Goal: Task Accomplishment & Management: Manage account settings

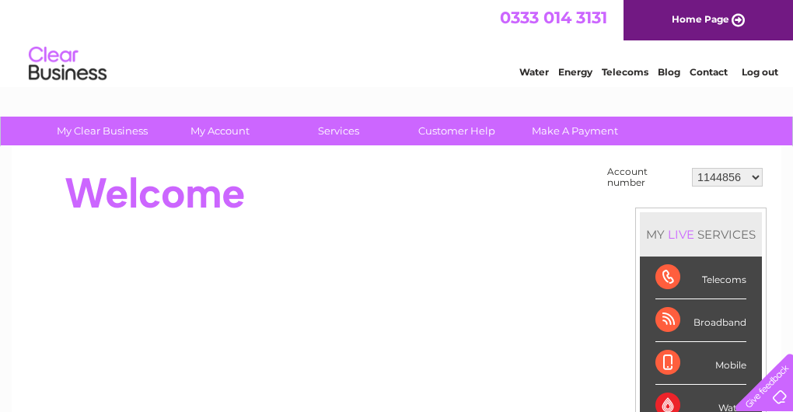
click at [750, 176] on select "1144856 30275905" at bounding box center [727, 177] width 71 height 19
select select "30275905"
click at [694, 168] on select "1144856 30275905" at bounding box center [727, 177] width 71 height 19
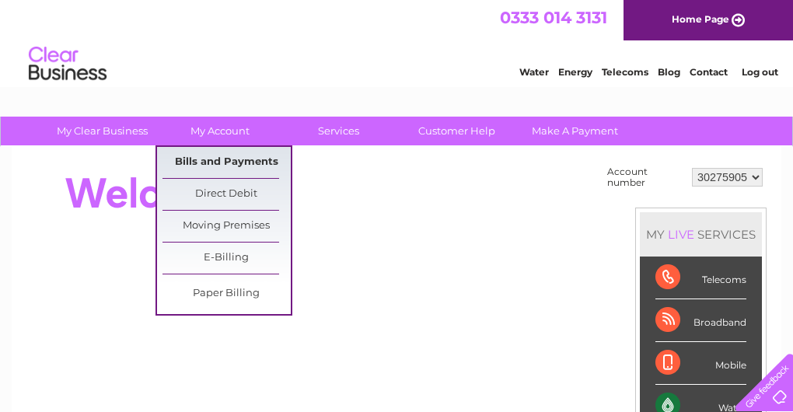
click at [219, 159] on link "Bills and Payments" at bounding box center [227, 162] width 128 height 31
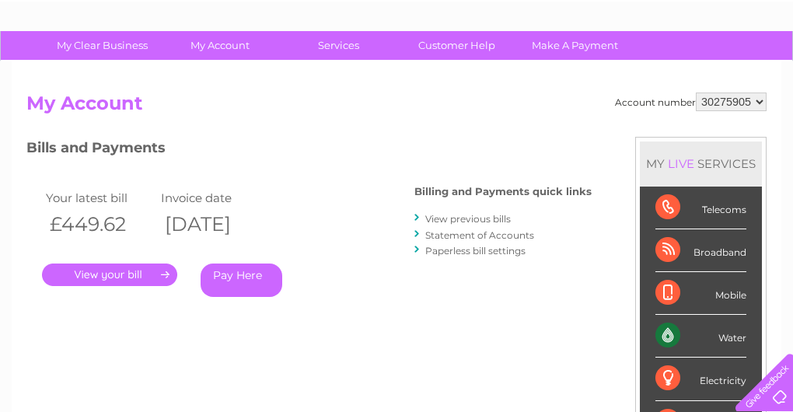
scroll to position [156, 0]
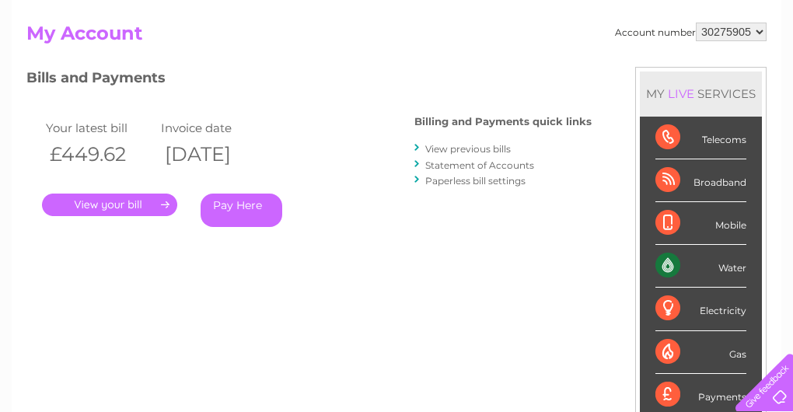
click at [126, 199] on link "." at bounding box center [109, 205] width 135 height 23
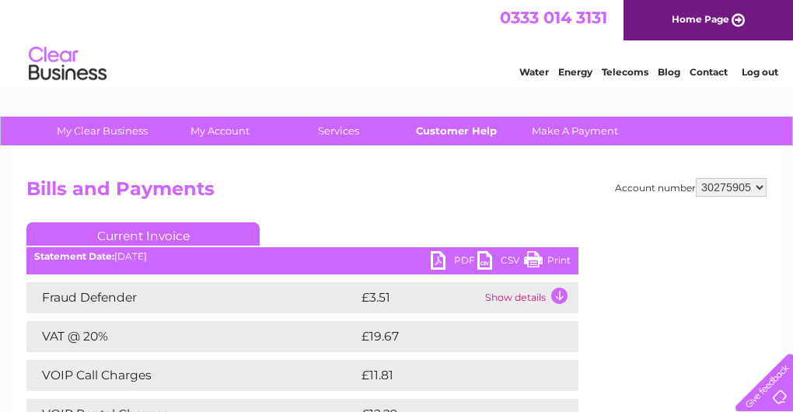
click at [444, 128] on link "Customer Help" at bounding box center [457, 131] width 128 height 29
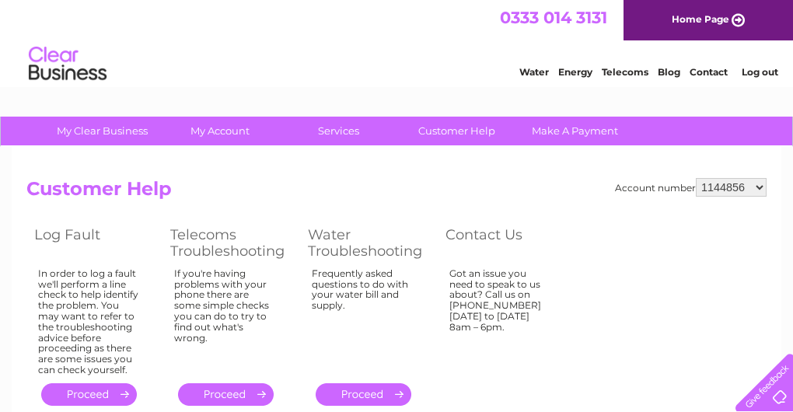
click at [760, 186] on select "1144856 30275905" at bounding box center [731, 187] width 71 height 19
select select "30275905"
click at [698, 178] on select "1144856 30275905" at bounding box center [731, 187] width 71 height 19
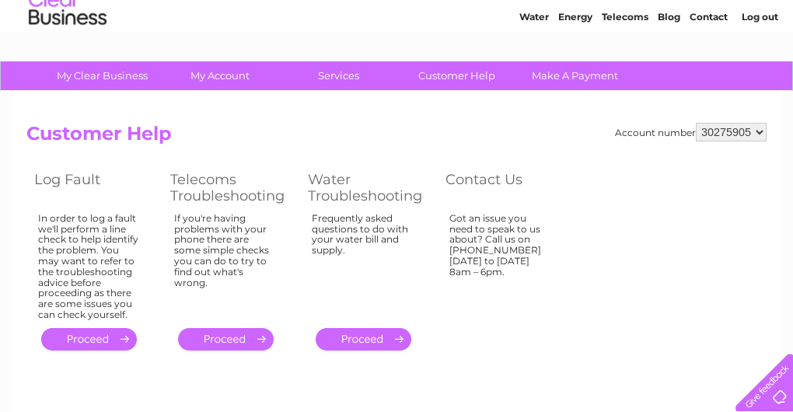
scroll to position [78, 0]
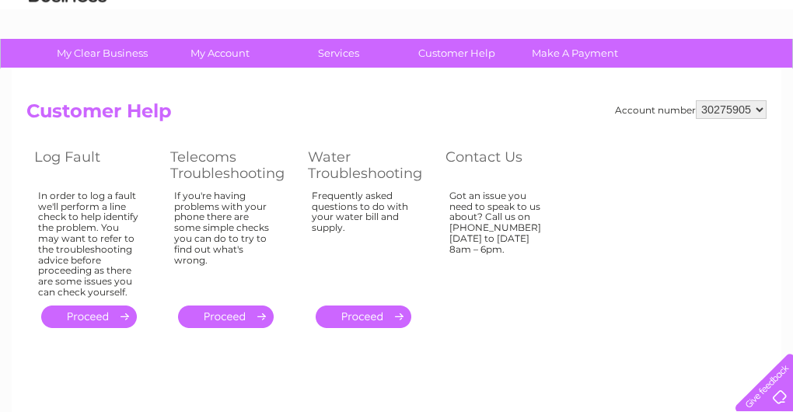
click at [215, 316] on link "." at bounding box center [226, 317] width 96 height 23
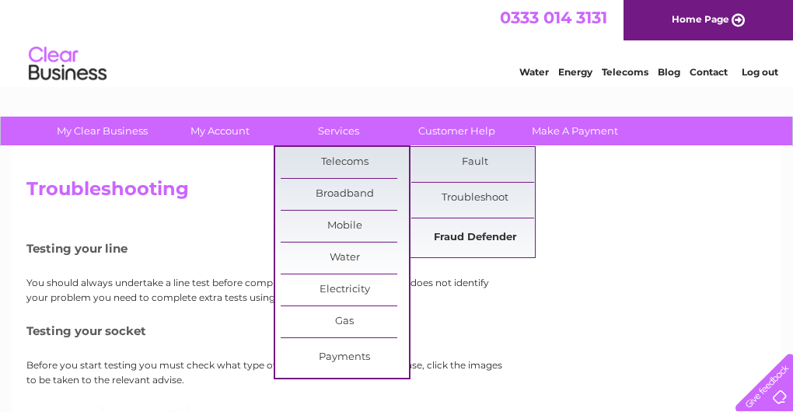
click at [464, 235] on link "Fraud Defender" at bounding box center [476, 237] width 128 height 31
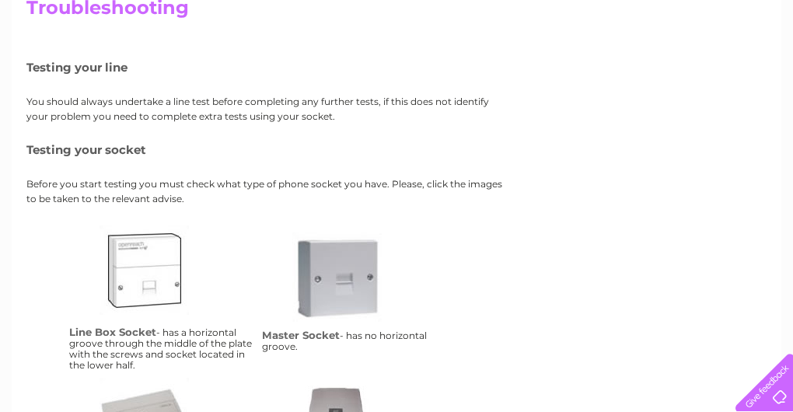
scroll to position [78, 0]
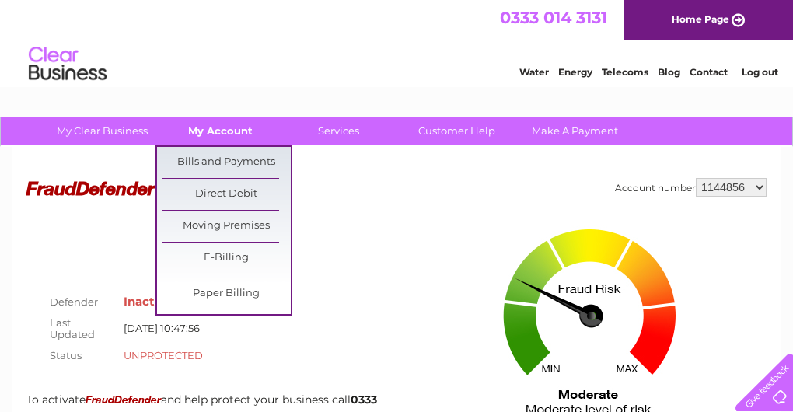
click at [220, 129] on link "My Account" at bounding box center [220, 131] width 128 height 29
click at [236, 158] on link "Bills and Payments" at bounding box center [227, 162] width 128 height 31
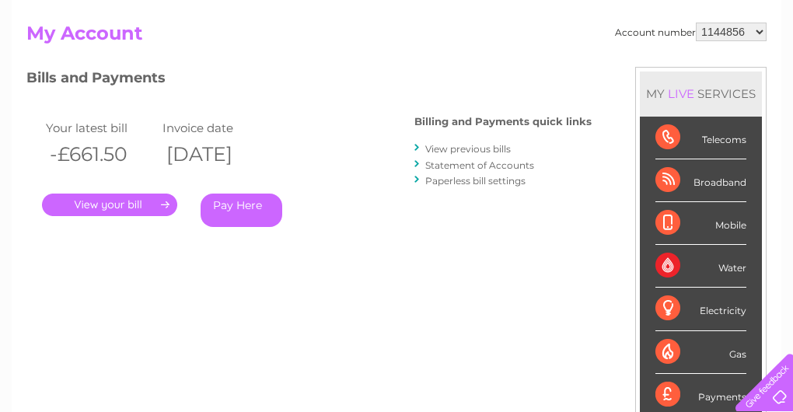
click at [99, 203] on link "." at bounding box center [109, 205] width 135 height 23
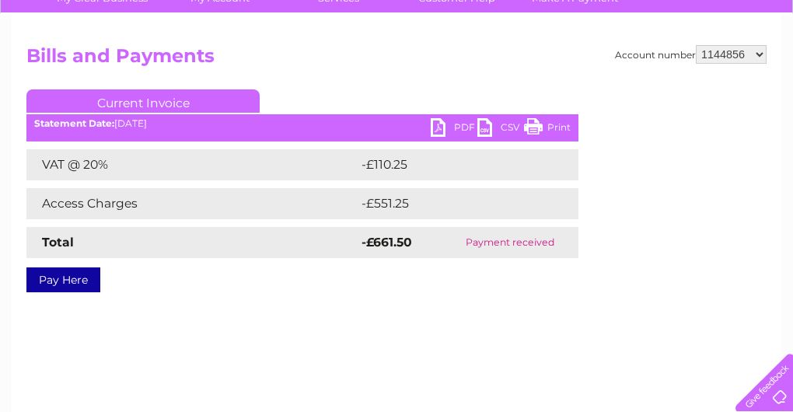
scroll to position [156, 0]
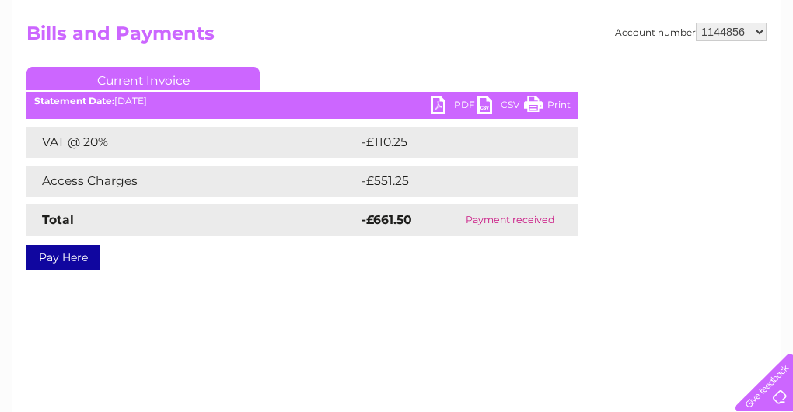
click at [465, 104] on link "PDF" at bounding box center [454, 107] width 47 height 23
click at [534, 103] on link "Print" at bounding box center [547, 107] width 47 height 23
click at [758, 29] on select "1144856 30275905" at bounding box center [731, 32] width 71 height 19
select select "30275905"
click at [698, 23] on select "1144856 30275905" at bounding box center [731, 32] width 71 height 19
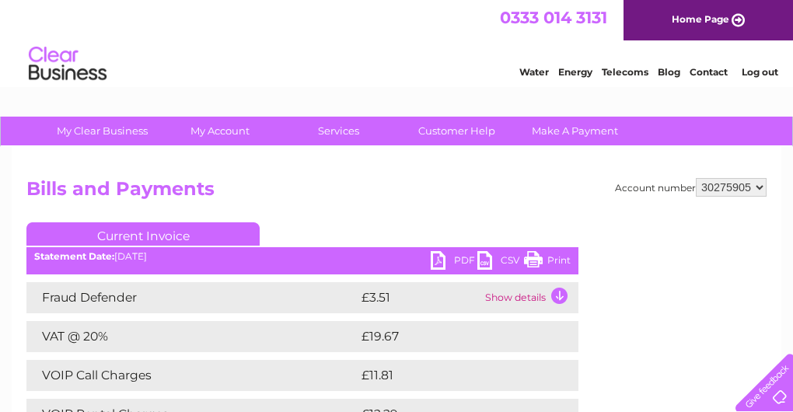
click at [438, 91] on html "0333 014 3131 Home Page Water Energy Telecoms Blog Contact Log out" at bounding box center [396, 45] width 793 height 91
click at [561, 297] on td "Show details" at bounding box center [530, 297] width 97 height 31
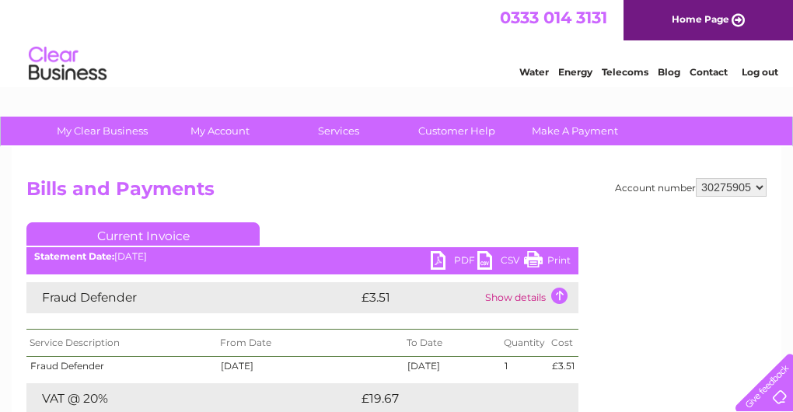
click at [711, 70] on link "Contact" at bounding box center [709, 72] width 38 height 12
